Goal: Feedback & Contribution: Submit feedback/report problem

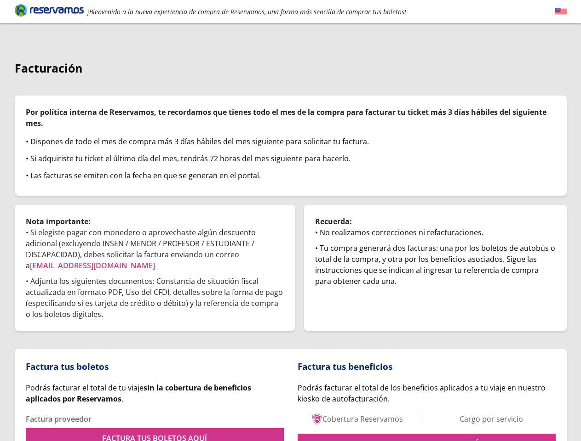
click at [560, 11] on img at bounding box center [560, 11] width 11 height 11
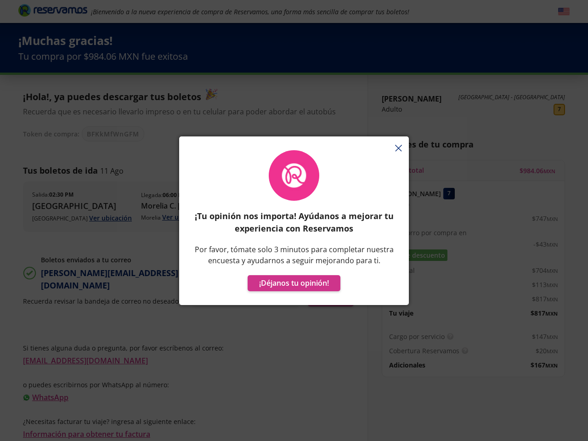
click at [294, 221] on p "¡Tu opinión nos importa! Ayúdanos a mejorar tu experiencia con Reservamos" at bounding box center [294, 222] width 202 height 25
click at [294, 283] on button "¡Déjanos tu opinión!" at bounding box center [294, 283] width 93 height 16
